Goal: Task Accomplishment & Management: Use online tool/utility

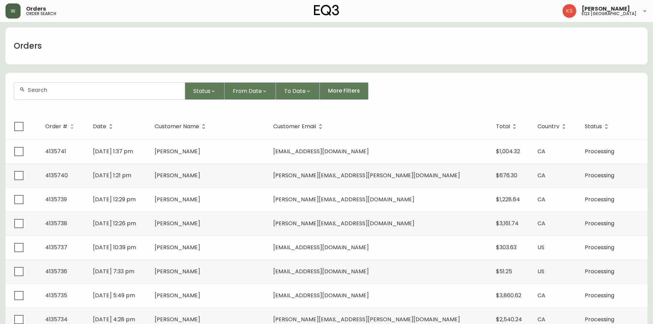
click at [7, 9] on button "button" at bounding box center [12, 10] width 15 height 15
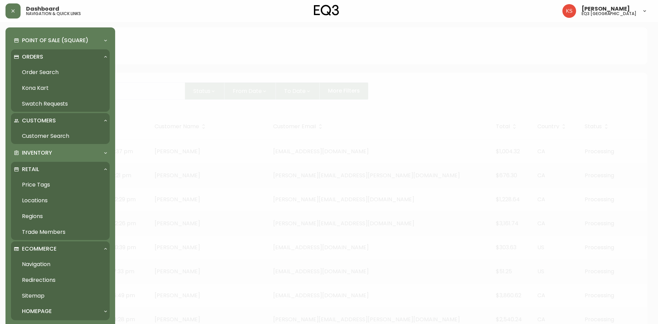
click at [36, 71] on link "Order Search" at bounding box center [60, 72] width 99 height 16
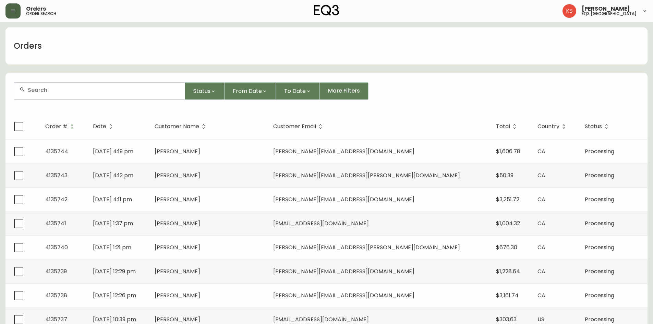
drag, startPoint x: 16, startPoint y: 12, endPoint x: 14, endPoint y: 16, distance: 4.3
click at [13, 13] on button "button" at bounding box center [12, 10] width 15 height 15
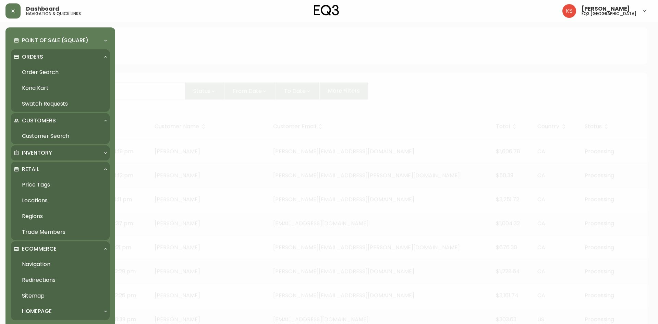
click at [42, 153] on p "Inventory" at bounding box center [37, 153] width 30 height 8
click at [48, 163] on link "Import Stock Status" at bounding box center [60, 168] width 99 height 16
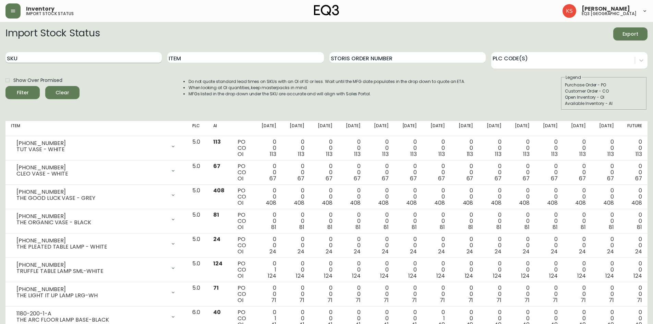
click at [58, 57] on input "SKU" at bounding box center [83, 57] width 156 height 11
click at [5, 86] on button "Filter" at bounding box center [22, 92] width 34 height 13
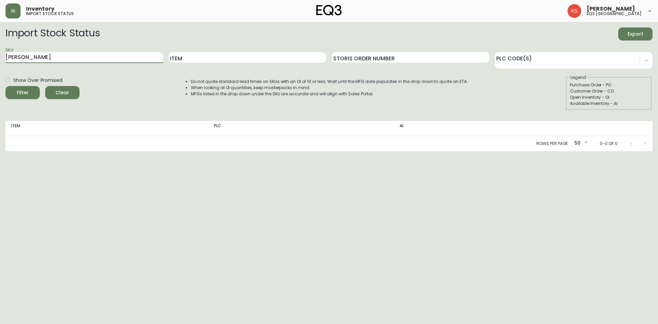
drag, startPoint x: 39, startPoint y: 57, endPoint x: 0, endPoint y: 41, distance: 42.0
click at [0, 45] on main "Import Stock Status Export SKU [PERSON_NAME] Item Storis Order Number PLC Code(…" at bounding box center [329, 86] width 658 height 129
paste input "[PHONE_NUMBER]"
type input "[PHONE_NUMBER]"
click at [5, 86] on button "Filter" at bounding box center [22, 92] width 34 height 13
